Goal: Task Accomplishment & Management: Complete application form

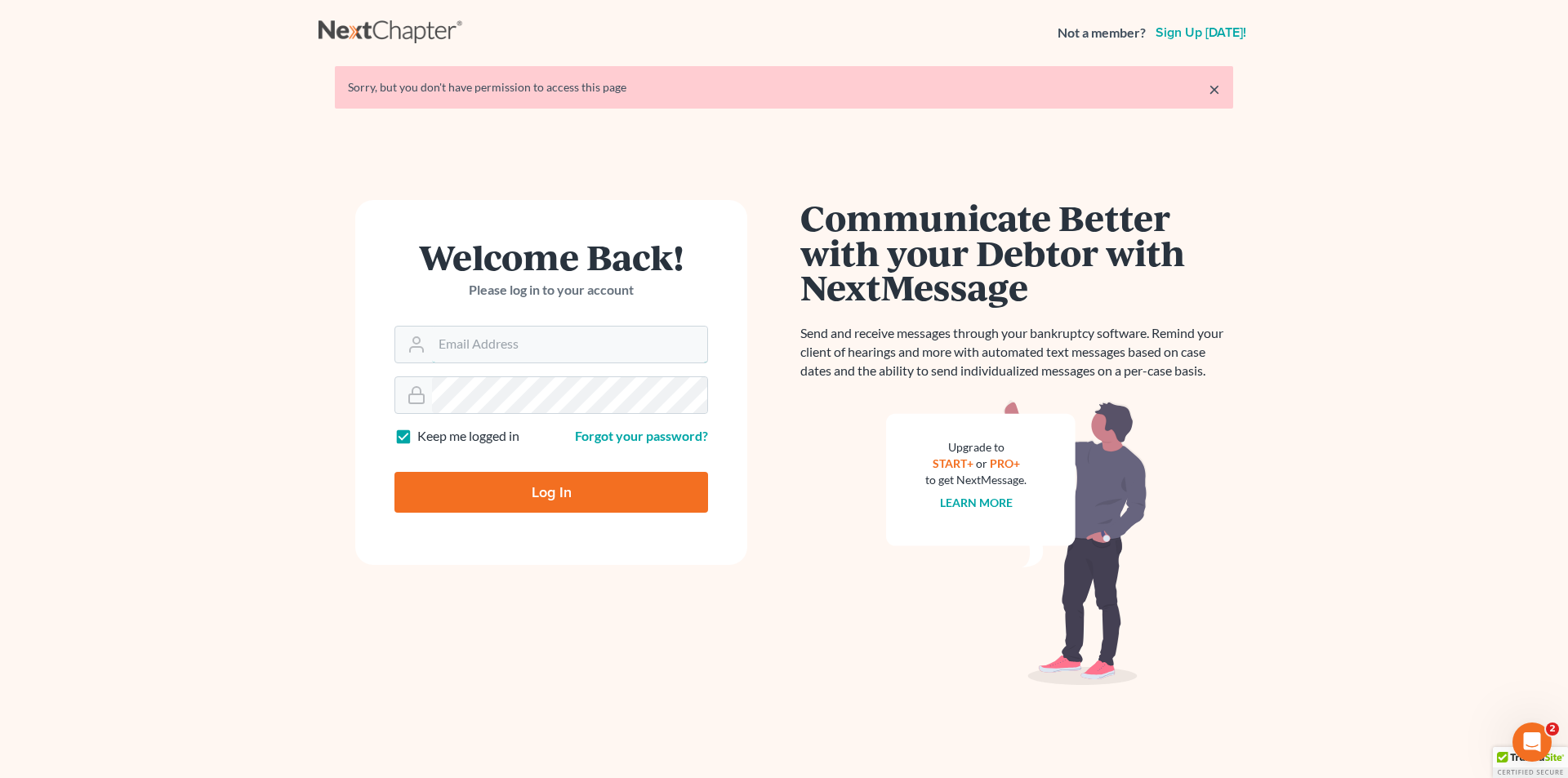
type input "[EMAIL_ADDRESS][DOMAIN_NAME]"
click at [535, 496] on input "Log In" at bounding box center [552, 492] width 314 height 41
type input "Thinking..."
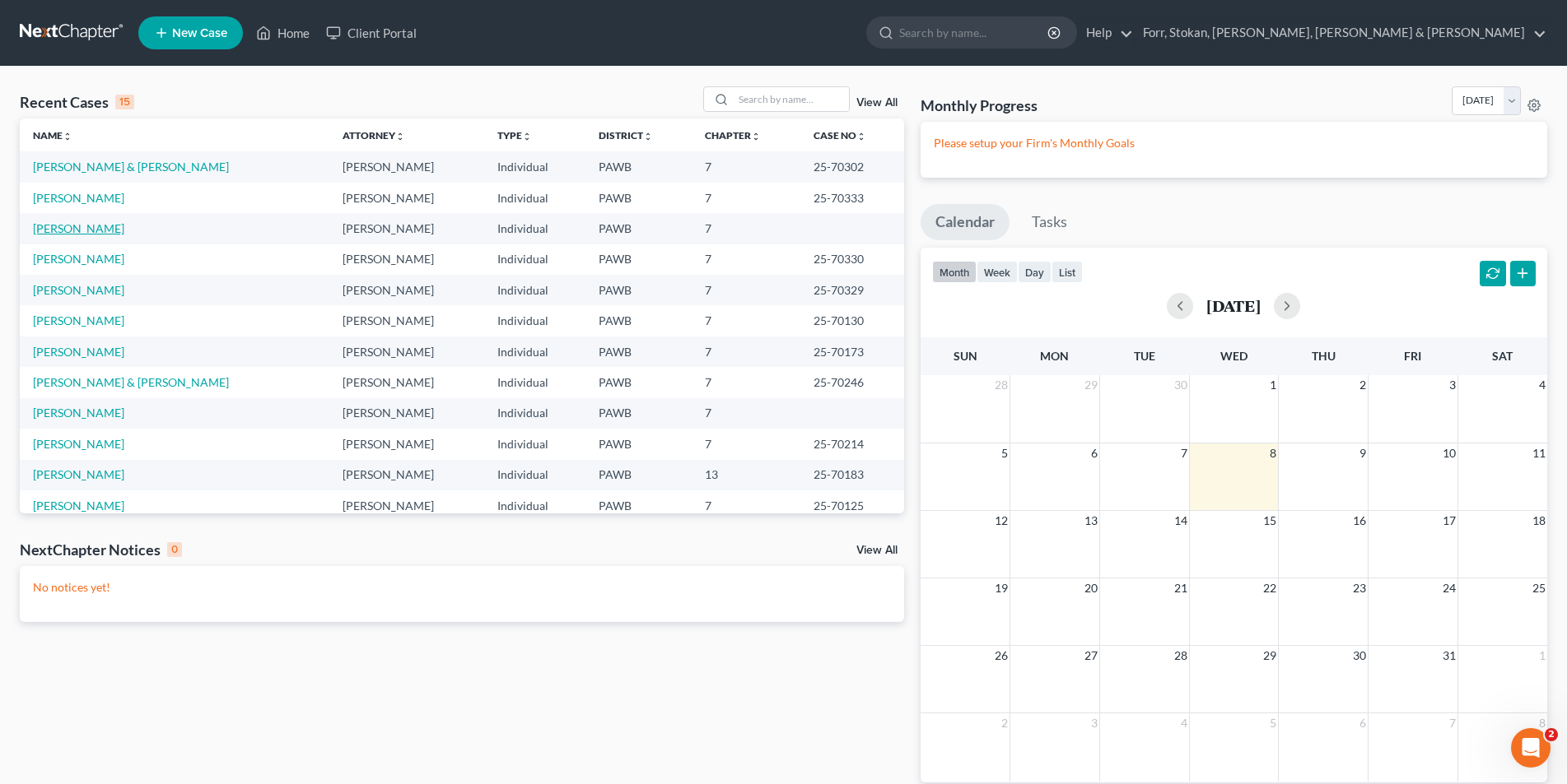
click at [62, 231] on link "Ali, Ibrahim" at bounding box center [78, 228] width 92 height 14
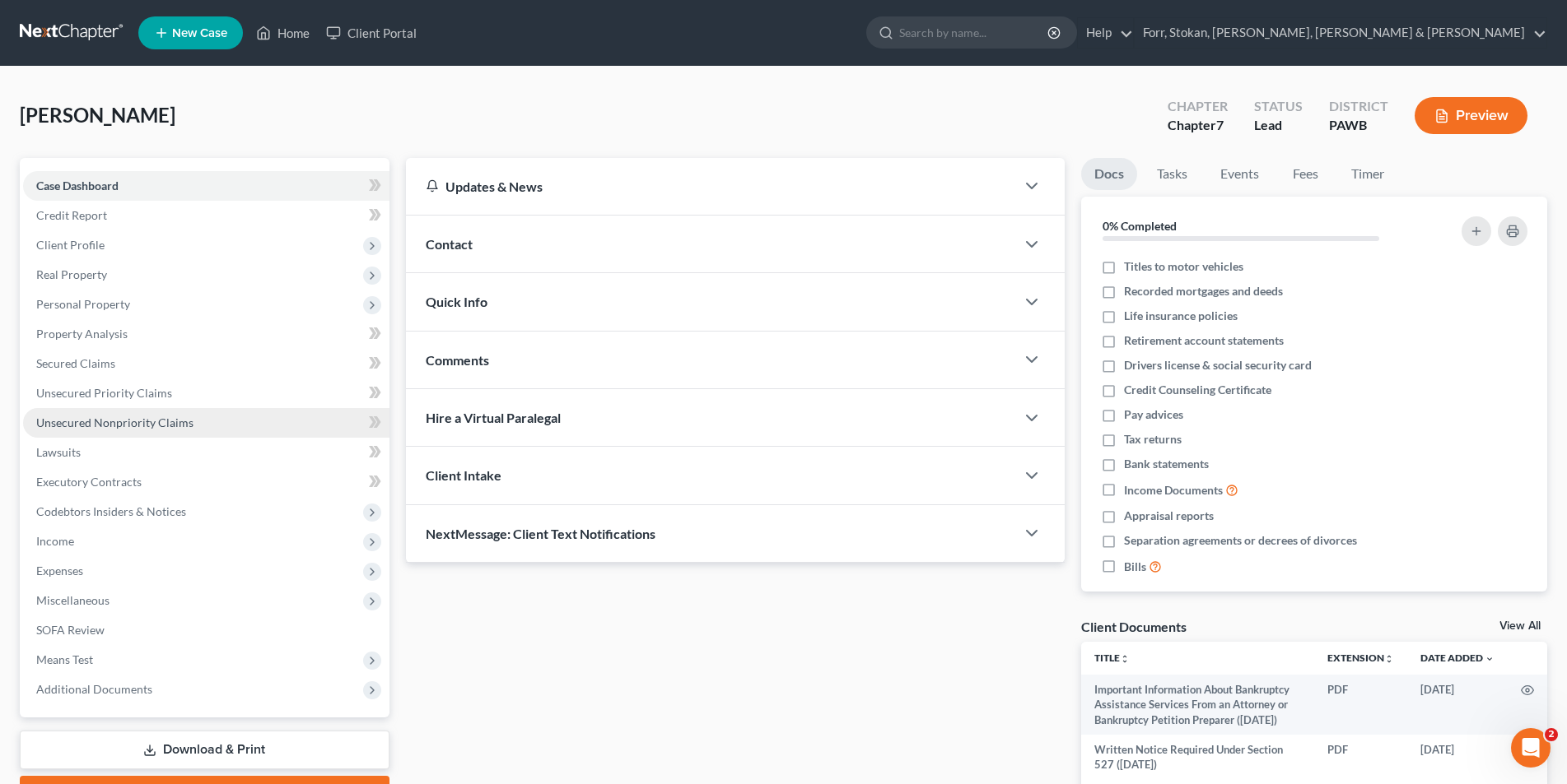
click at [59, 422] on span "Unsecured Nonpriority Claims" at bounding box center [115, 422] width 157 height 14
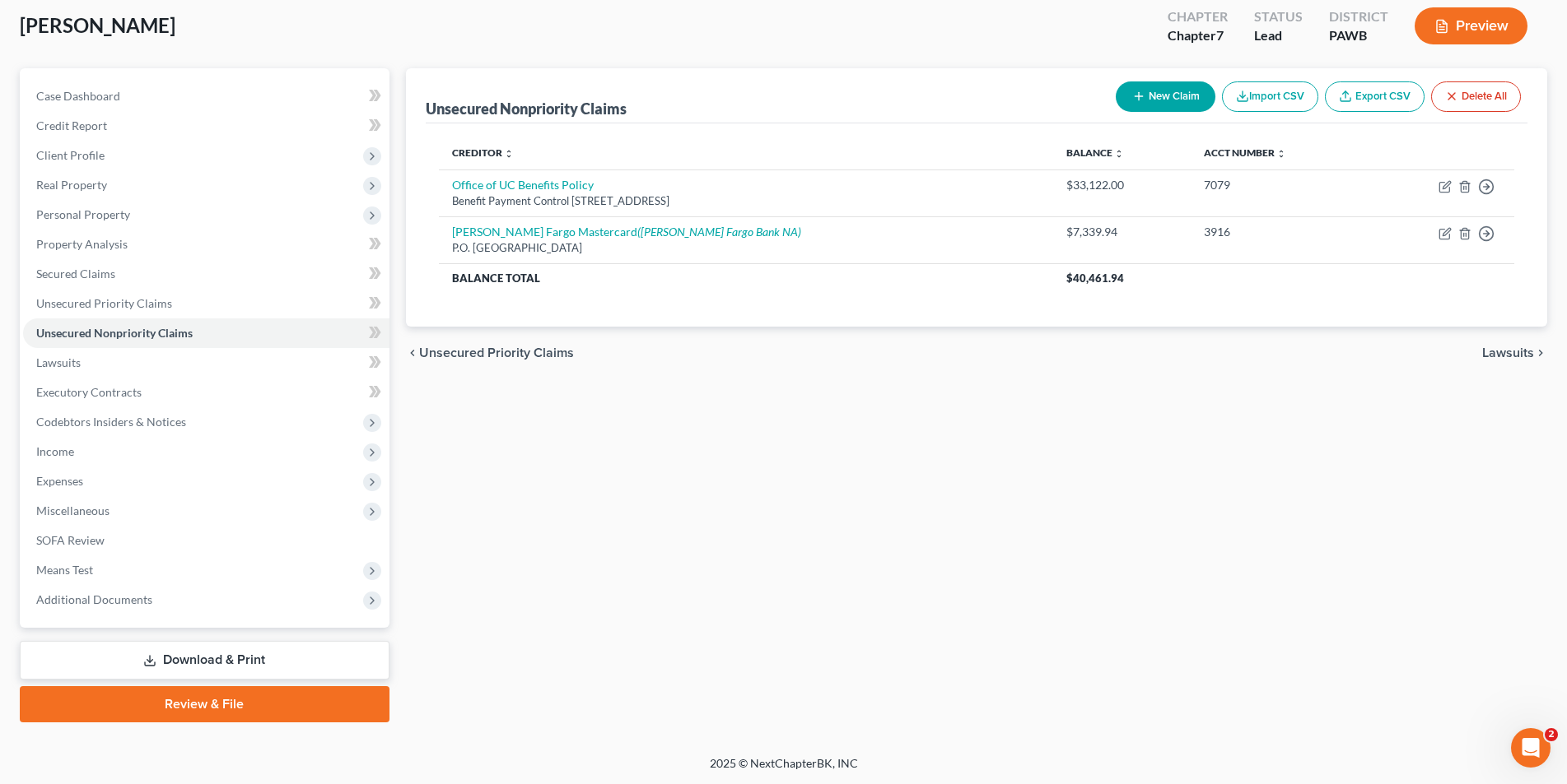
scroll to position [91, 0]
click at [95, 148] on span "Client Profile" at bounding box center [70, 154] width 68 height 14
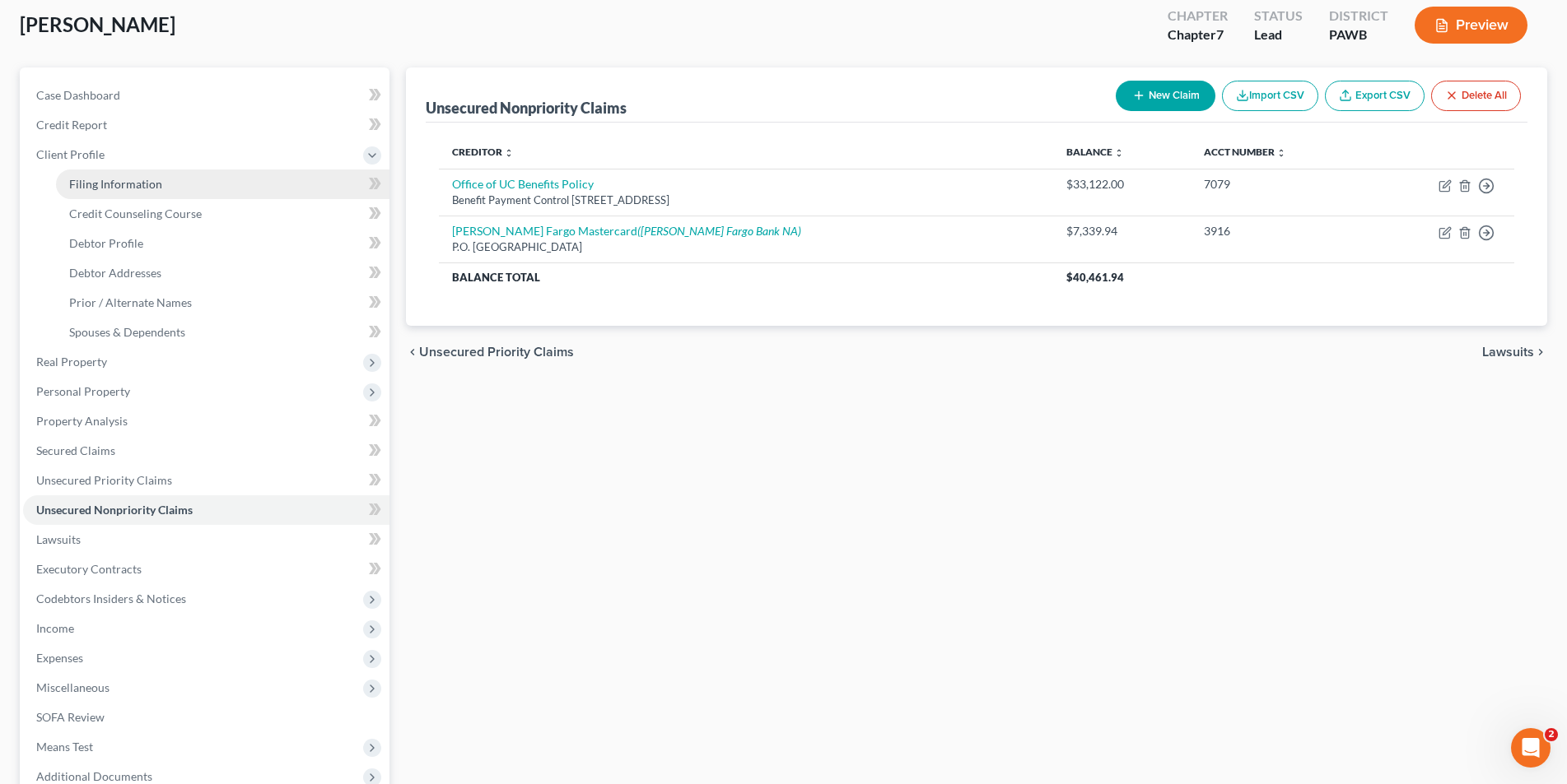
click at [101, 181] on span "Filing Information" at bounding box center [115, 184] width 93 height 14
select select "1"
select select "0"
select select "69"
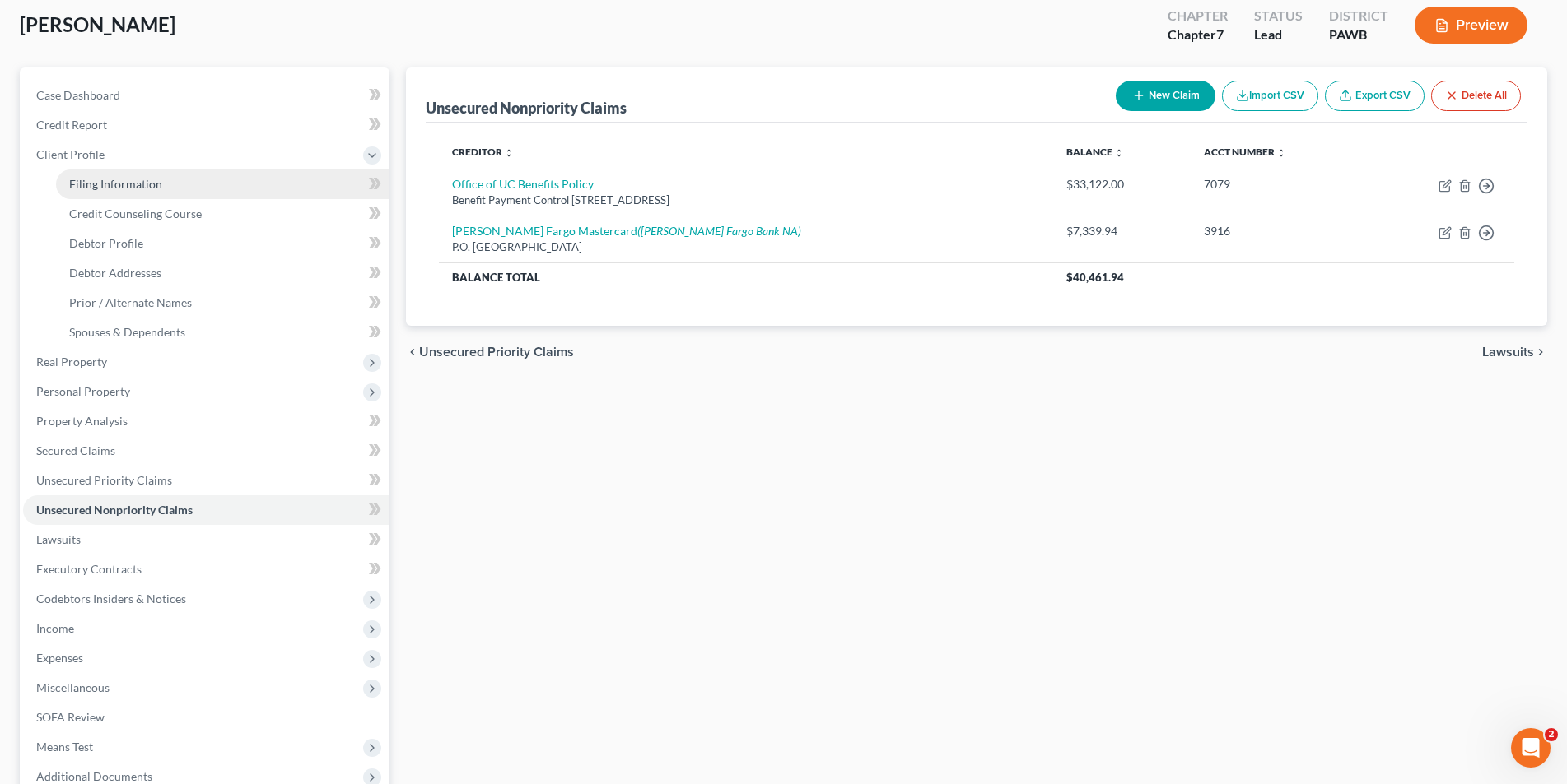
select select "0"
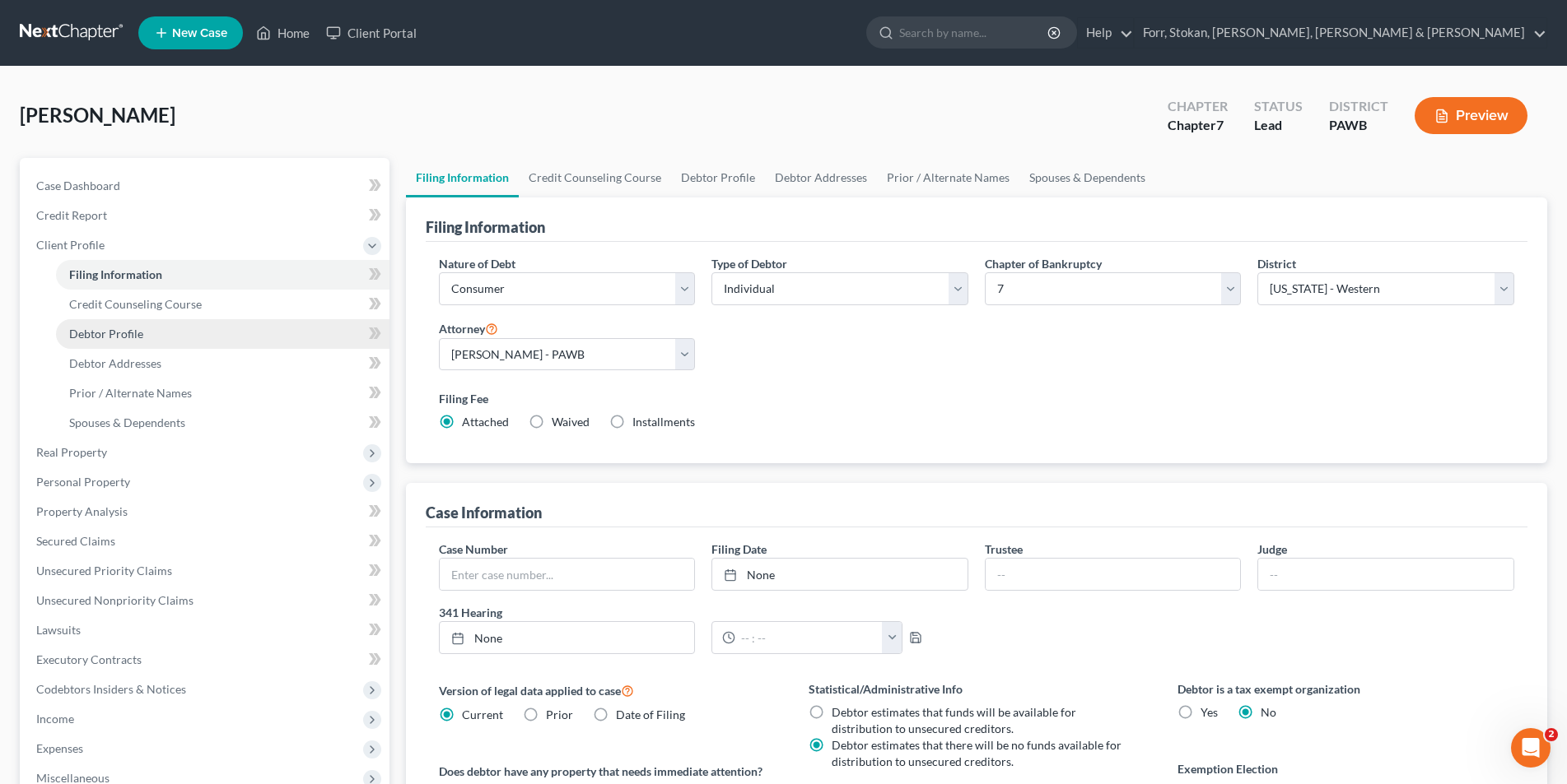
click at [133, 340] on span "Debtor Profile" at bounding box center [106, 333] width 75 height 14
select select "1"
select select "5"
